Goal: Communication & Community: Answer question/provide support

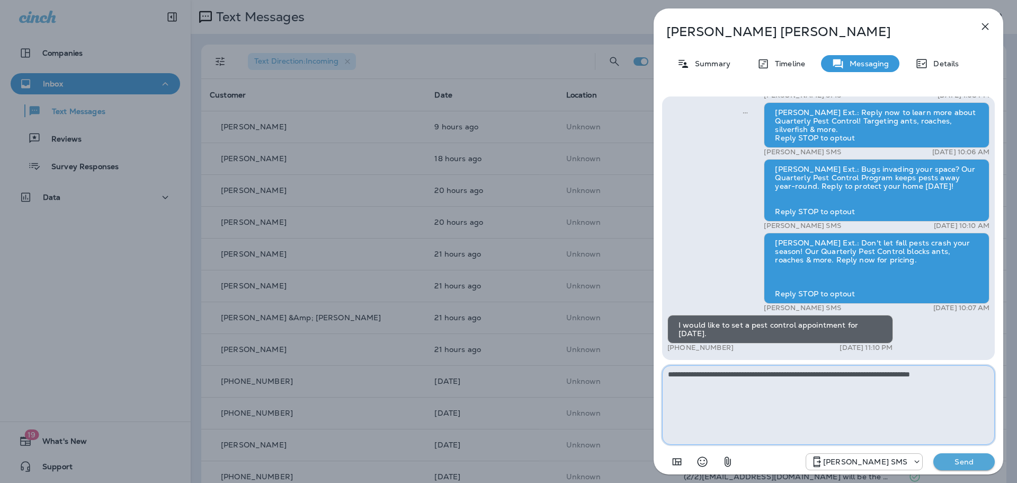
drag, startPoint x: 975, startPoint y: 376, endPoint x: 622, endPoint y: 402, distance: 353.2
click at [622, 402] on div "**********" at bounding box center [508, 241] width 1017 height 483
click at [987, 31] on icon "button" at bounding box center [985, 26] width 13 height 13
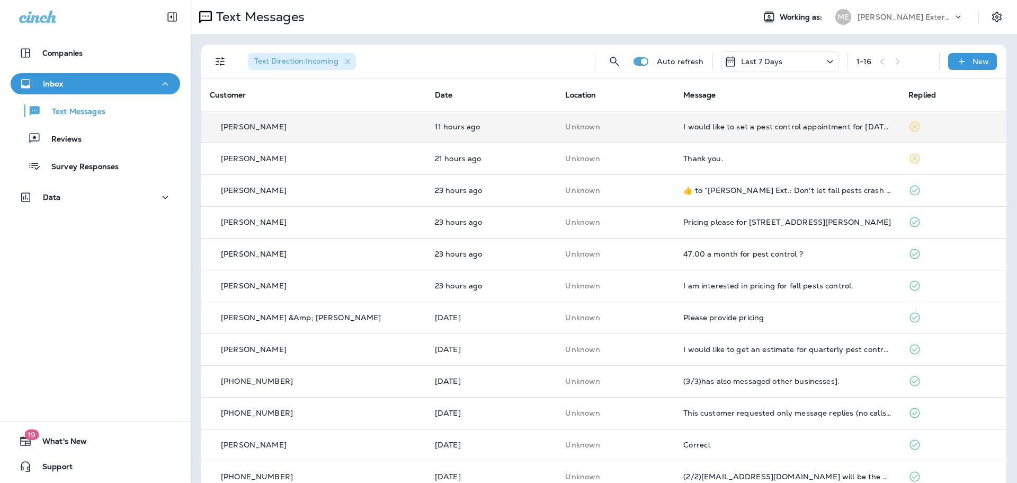
click at [529, 127] on td "11 hours ago" at bounding box center [491, 127] width 131 height 32
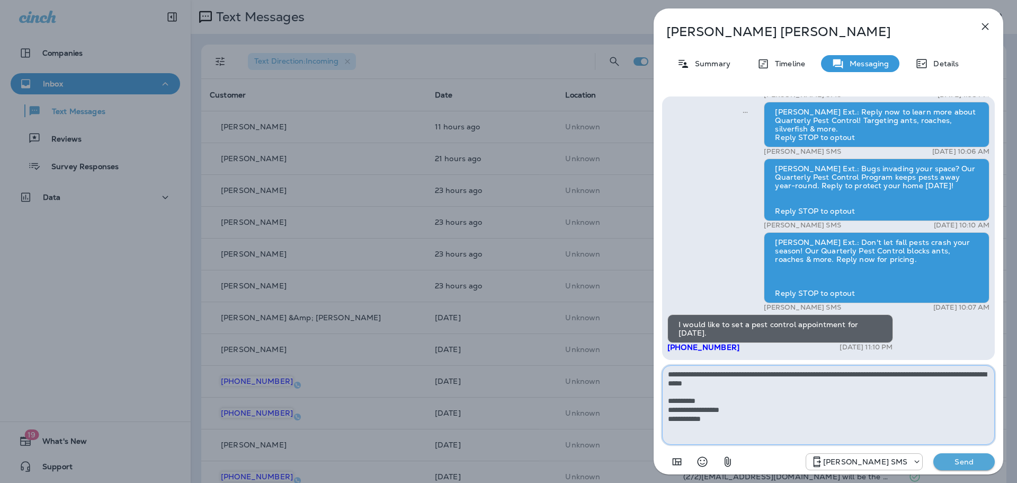
click at [730, 373] on textarea "**********" at bounding box center [828, 404] width 333 height 79
type textarea "**********"
click at [950, 460] on p "Send" at bounding box center [964, 462] width 44 height 10
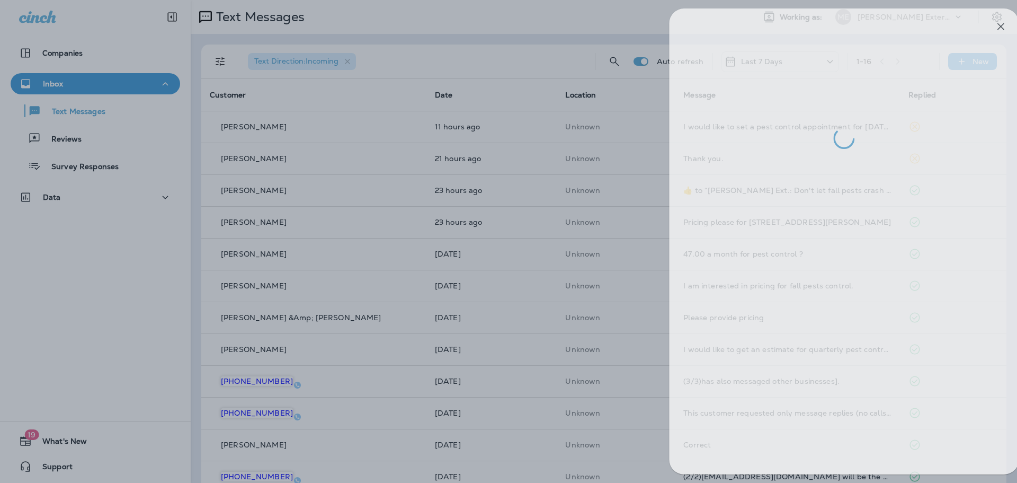
click at [534, 27] on div at bounding box center [523, 241] width 1017 height 483
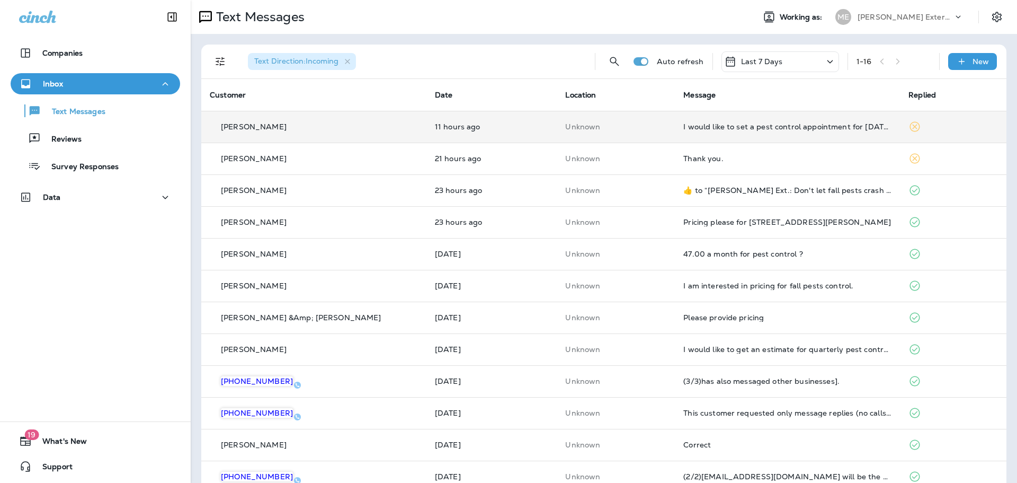
click at [567, 139] on td "Unknown" at bounding box center [616, 127] width 118 height 32
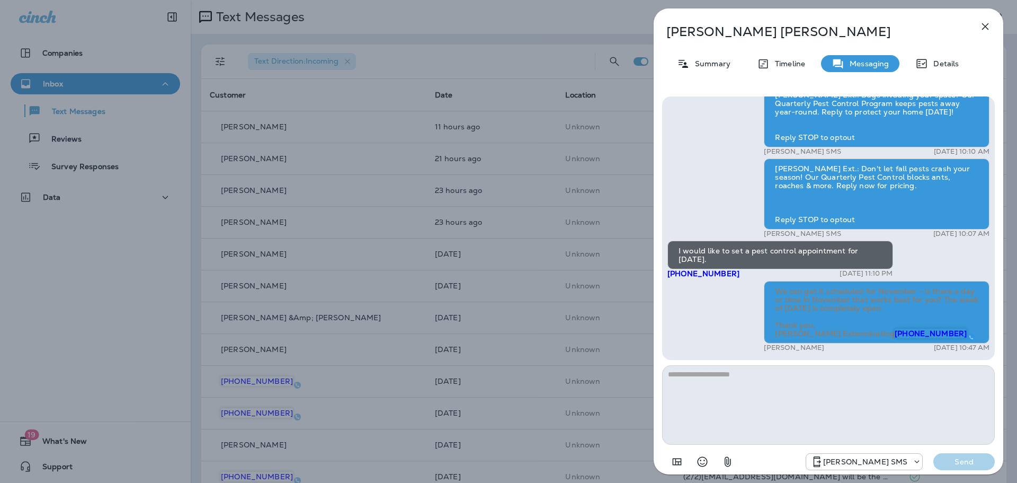
click at [505, 81] on div "James Holbert Summary Timeline Messaging Details Mares Ext.: No one wants bugs …" at bounding box center [508, 241] width 1017 height 483
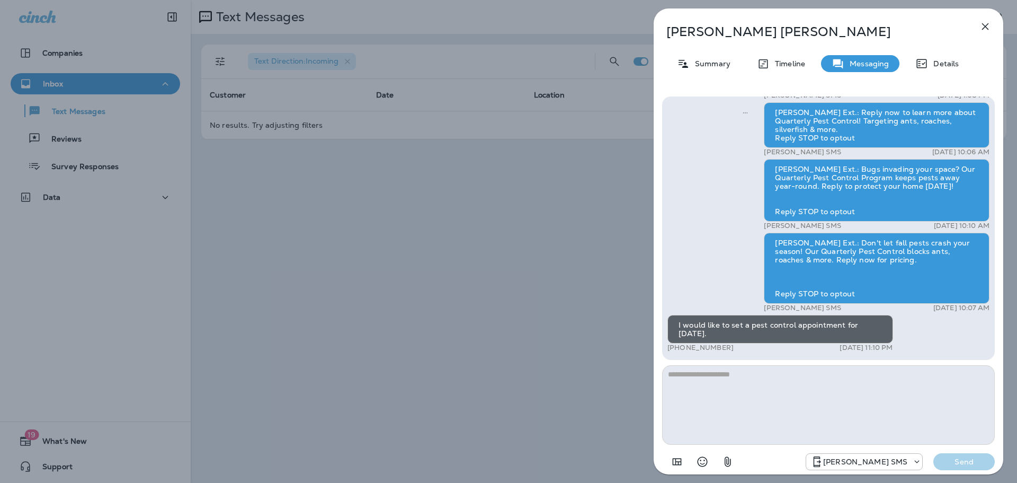
scroll to position [-48, 0]
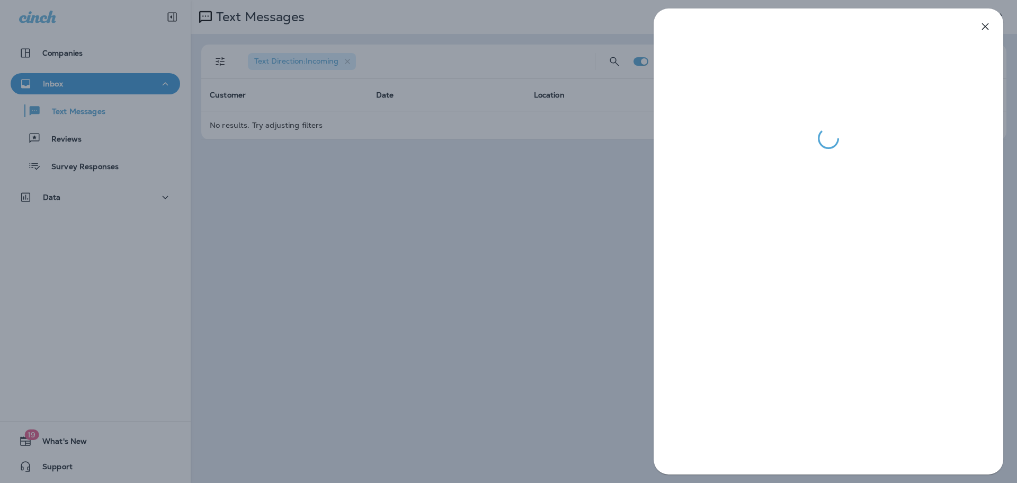
click at [485, 232] on div at bounding box center [508, 241] width 1017 height 483
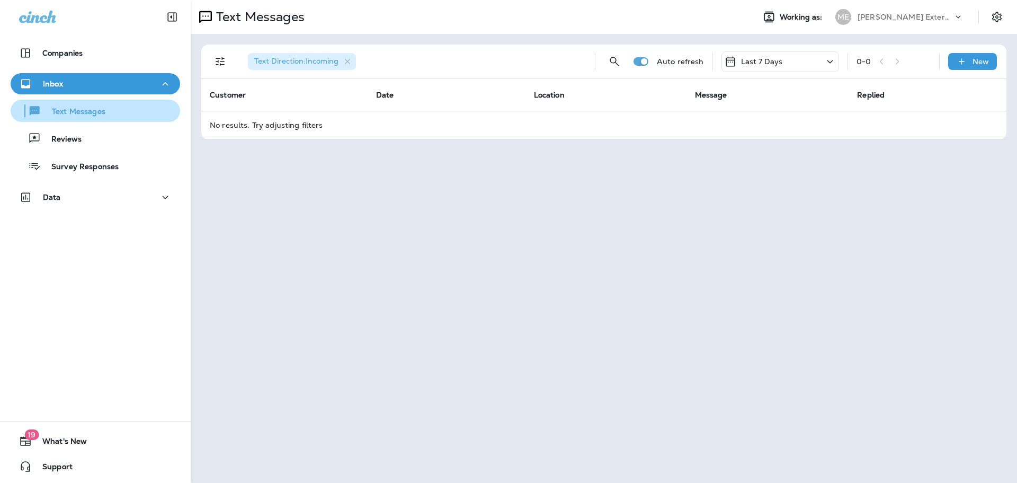
click at [77, 115] on p "Text Messages" at bounding box center [73, 112] width 64 height 10
click at [110, 101] on button "Text Messages" at bounding box center [95, 111] width 169 height 22
click at [103, 118] on div "Text Messages" at bounding box center [60, 111] width 91 height 16
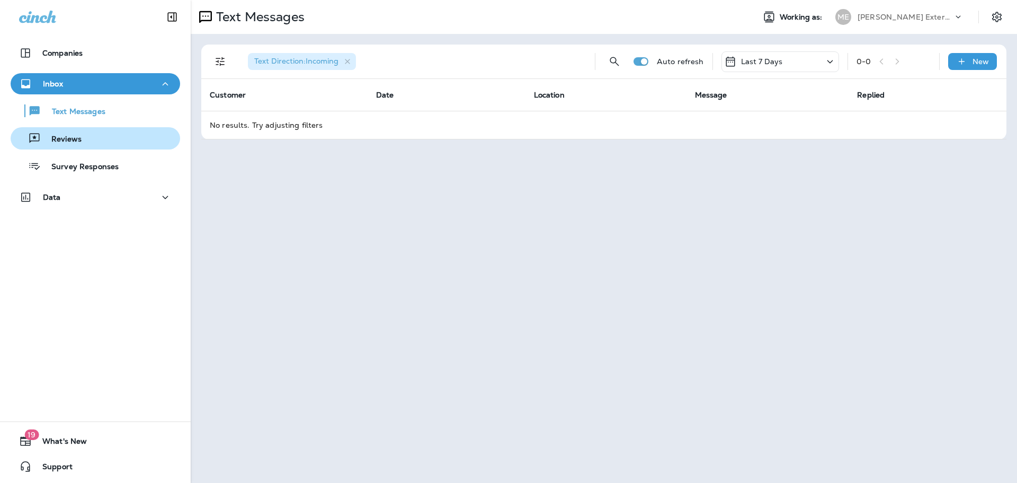
click at [97, 147] on button "Reviews" at bounding box center [95, 138] width 169 height 22
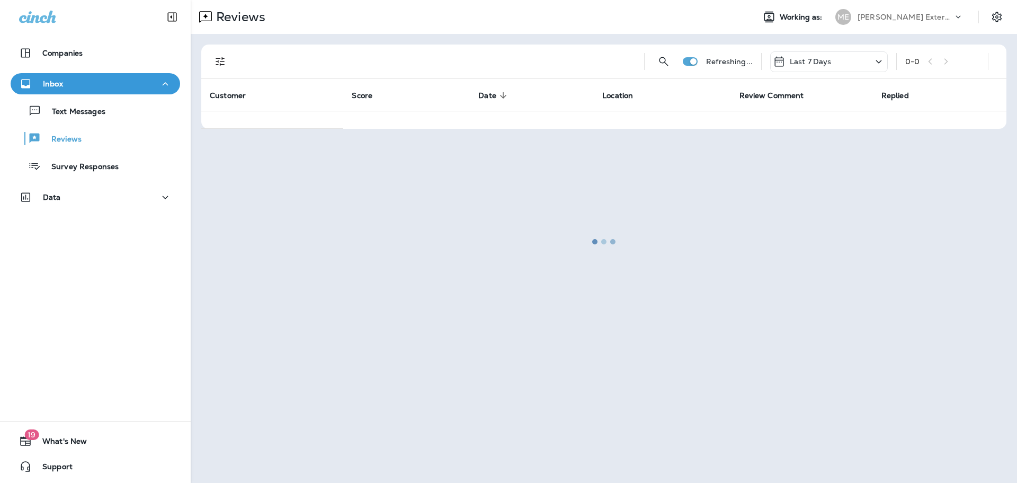
click at [99, 123] on div "Text Messages Reviews Survey Responses" at bounding box center [95, 135] width 169 height 83
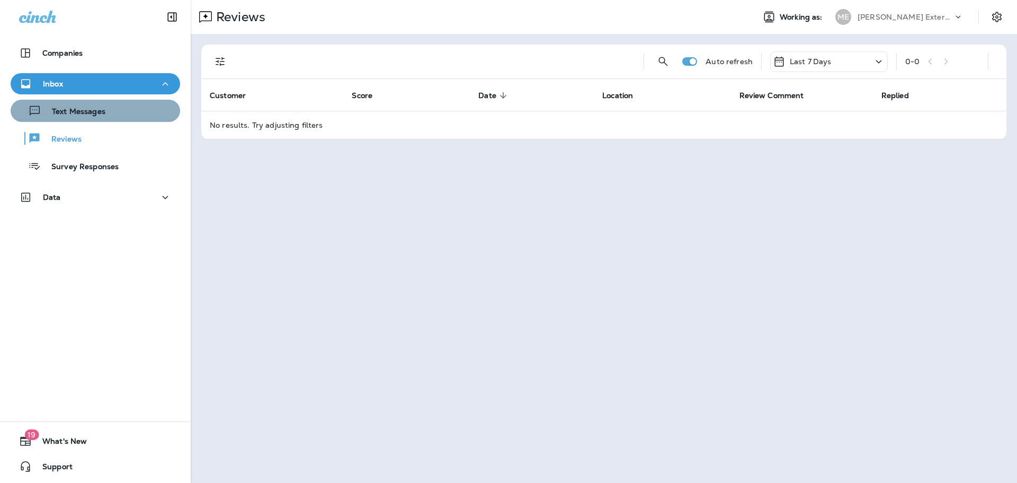
click at [99, 119] on button "Text Messages" at bounding box center [95, 111] width 169 height 22
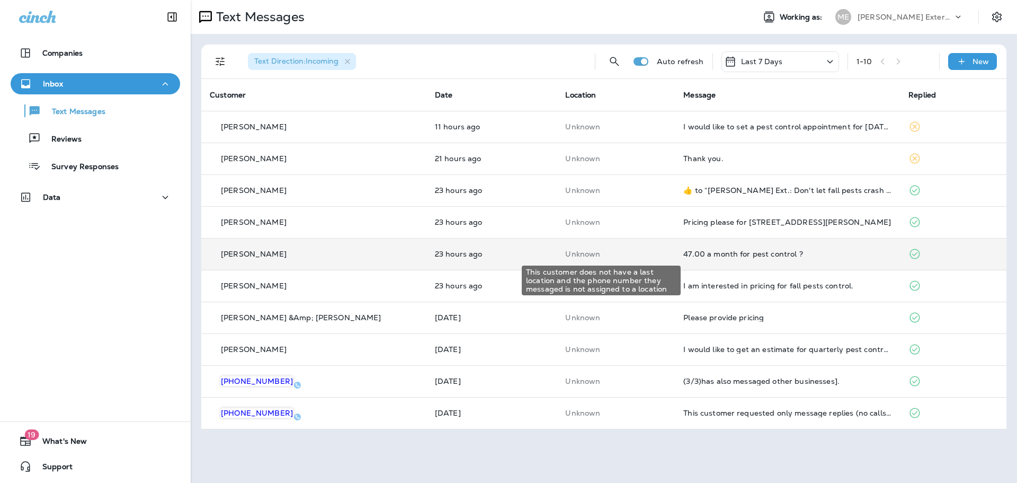
click at [621, 251] on p "Unknown" at bounding box center [615, 253] width 101 height 8
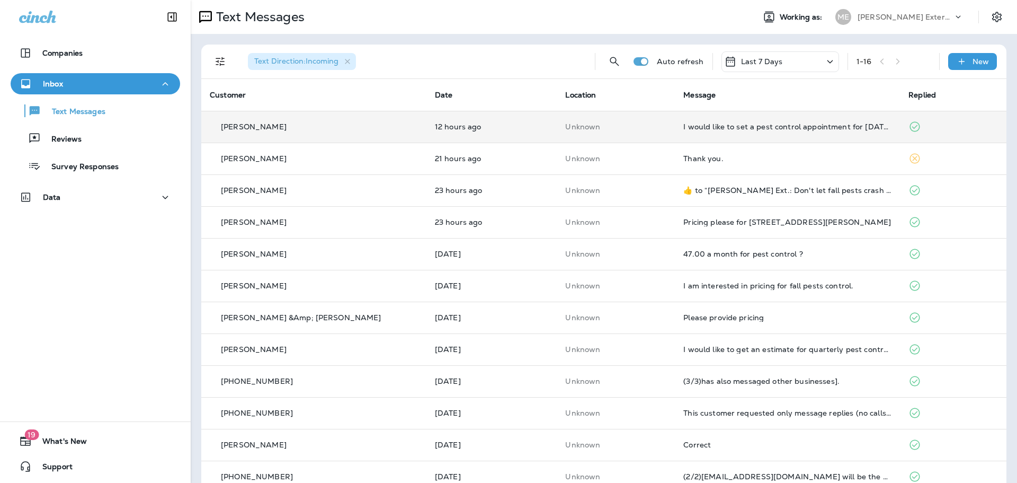
click at [650, 134] on td "Unknown" at bounding box center [616, 127] width 118 height 32
